Goal: Find specific page/section: Find specific page/section

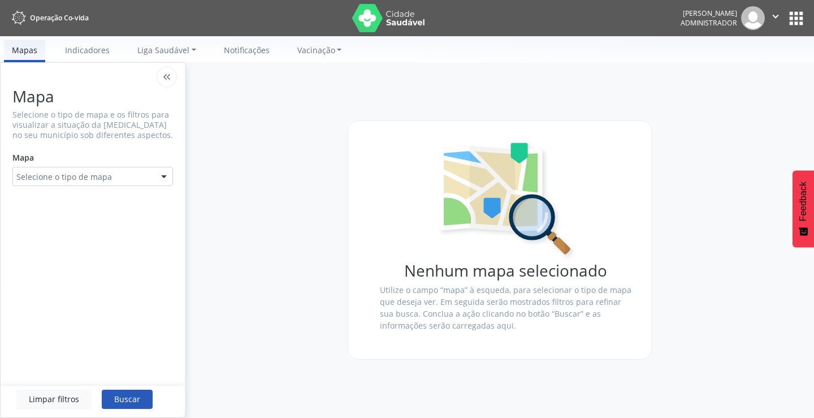
click at [793, 17] on button "apps" at bounding box center [797, 18] width 20 height 20
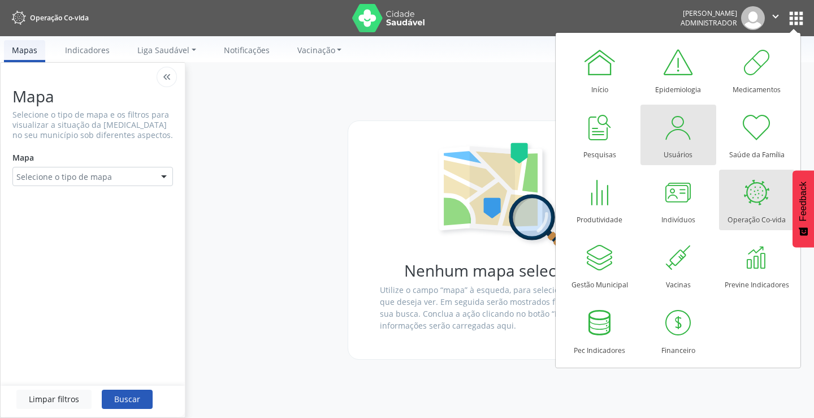
click at [691, 141] on div at bounding box center [679, 127] width 34 height 34
click at [698, 135] on link "Usuários" at bounding box center [679, 135] width 76 height 61
click at [673, 134] on div at bounding box center [679, 127] width 34 height 34
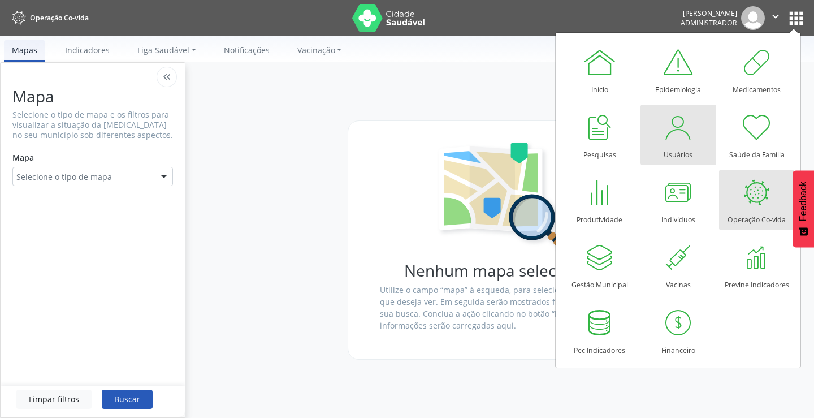
click at [673, 134] on div at bounding box center [679, 127] width 34 height 34
click at [699, 141] on link "Usuários" at bounding box center [679, 135] width 76 height 61
click at [685, 133] on div at bounding box center [679, 127] width 34 height 34
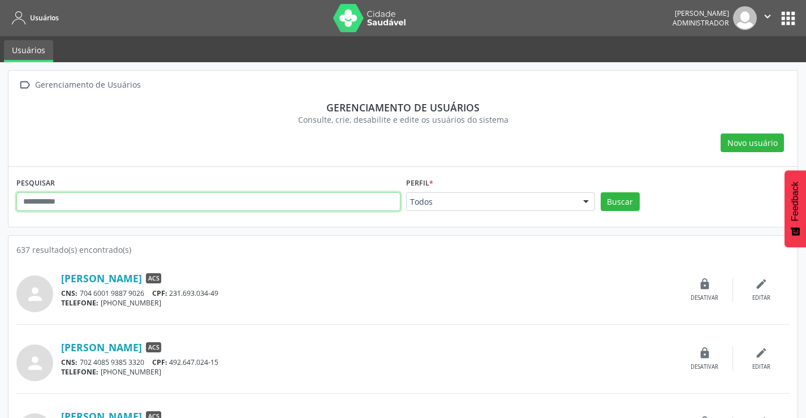
click at [34, 201] on input "text" at bounding box center [208, 201] width 384 height 19
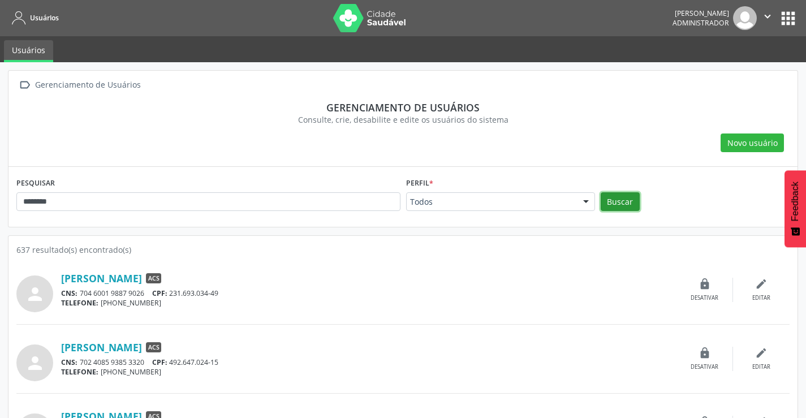
click at [623, 193] on button "Buscar" at bounding box center [620, 201] width 39 height 19
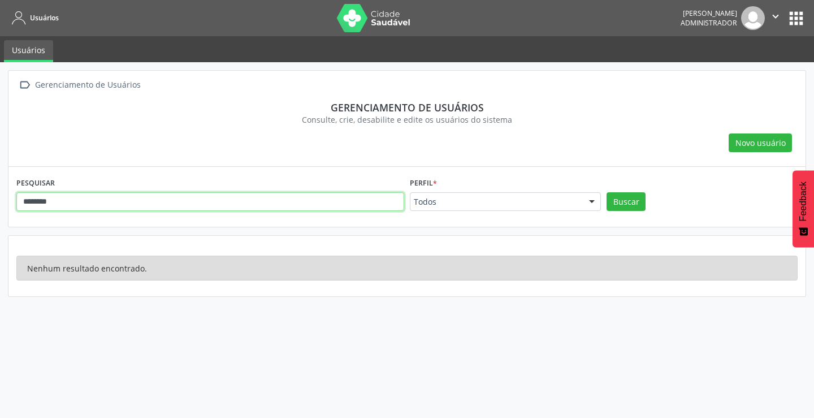
click at [70, 204] on input "********" at bounding box center [210, 201] width 388 height 19
type input "******"
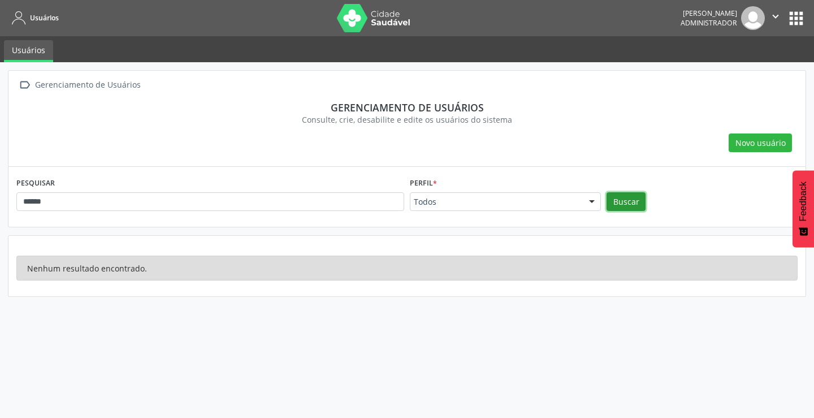
click at [623, 200] on button "Buscar" at bounding box center [626, 201] width 39 height 19
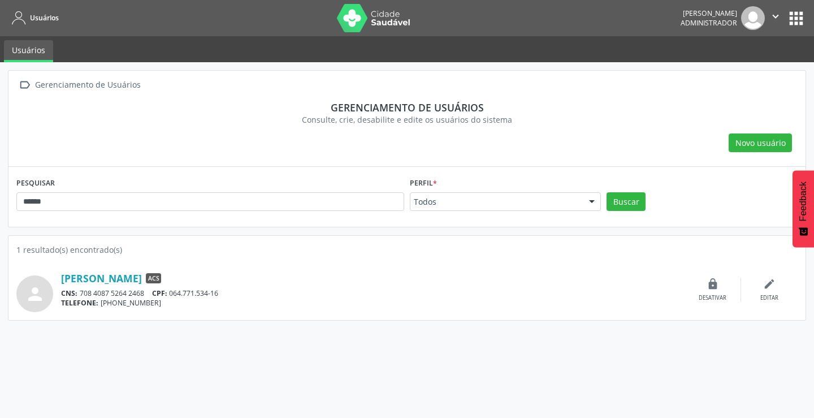
click at [601, 81] on div " Gerenciamento de Usuários" at bounding box center [406, 85] width 781 height 16
